Goal: Information Seeking & Learning: Learn about a topic

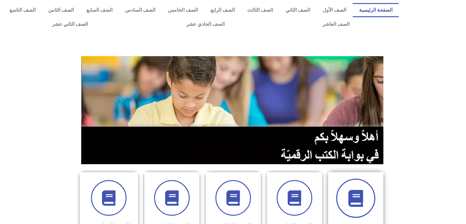
click at [364, 195] on span at bounding box center [355, 197] width 39 height 39
